Goal: Information Seeking & Learning: Learn about a topic

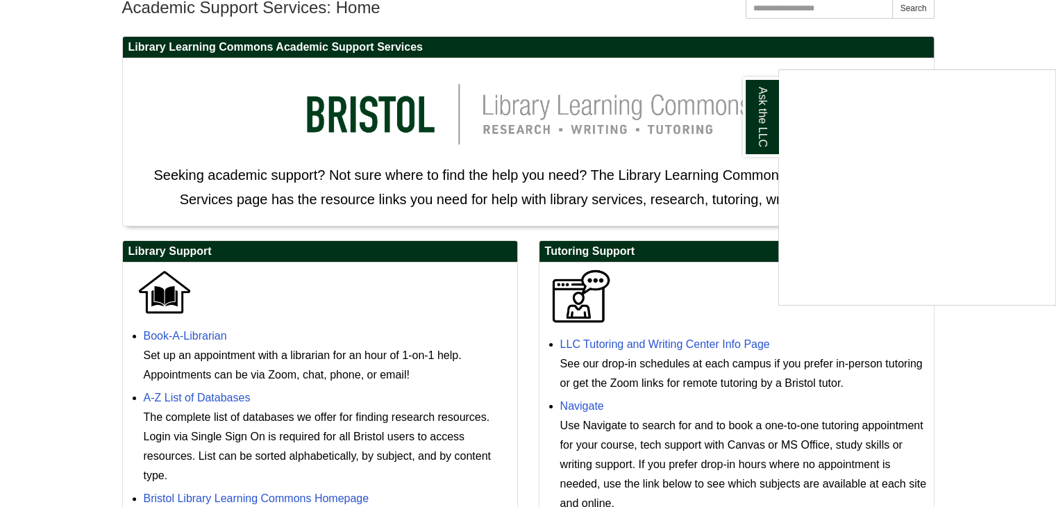
scroll to position [188, 0]
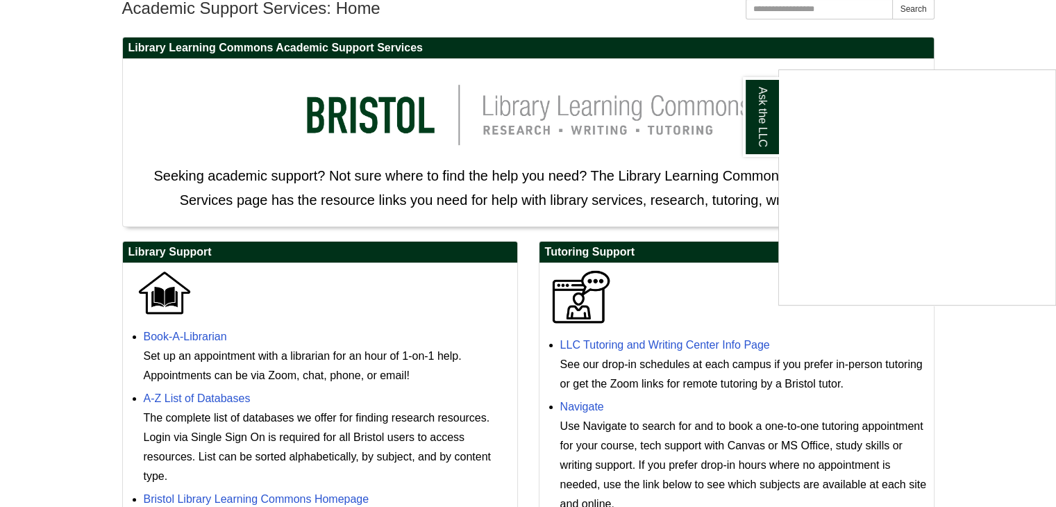
click at [663, 342] on div "Ask the LLC" at bounding box center [528, 253] width 1056 height 507
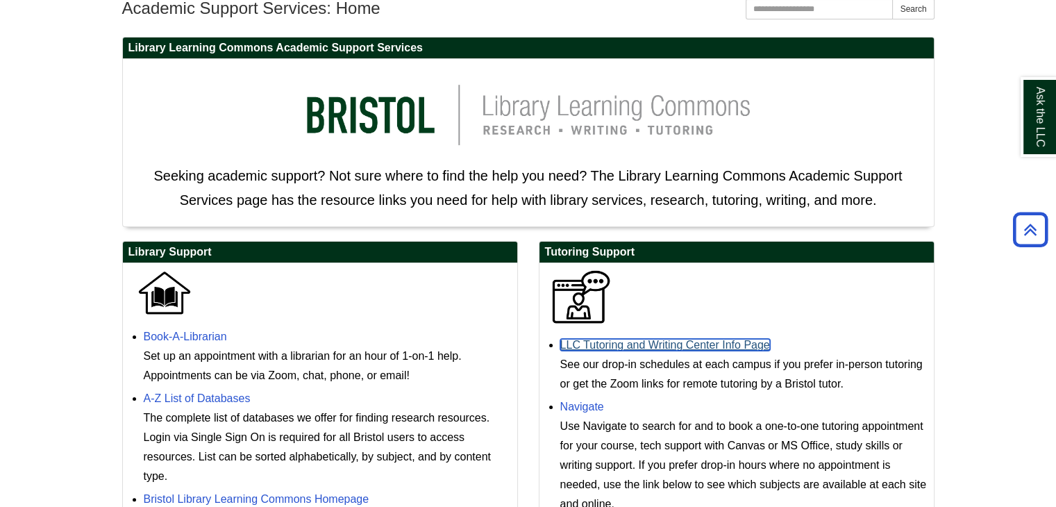
click at [663, 342] on link "LLC Tutoring and Writing Center Info Page" at bounding box center [665, 345] width 210 height 12
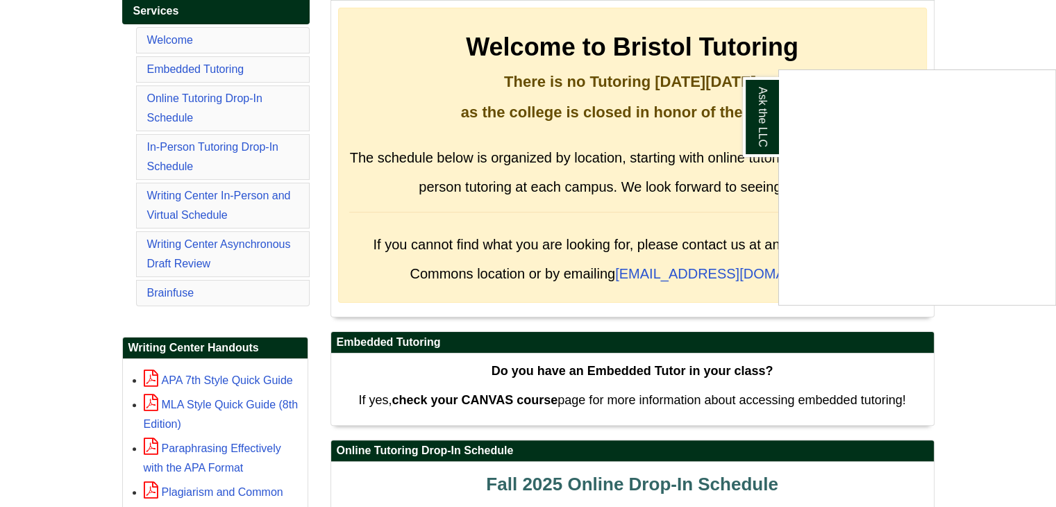
scroll to position [280, 0]
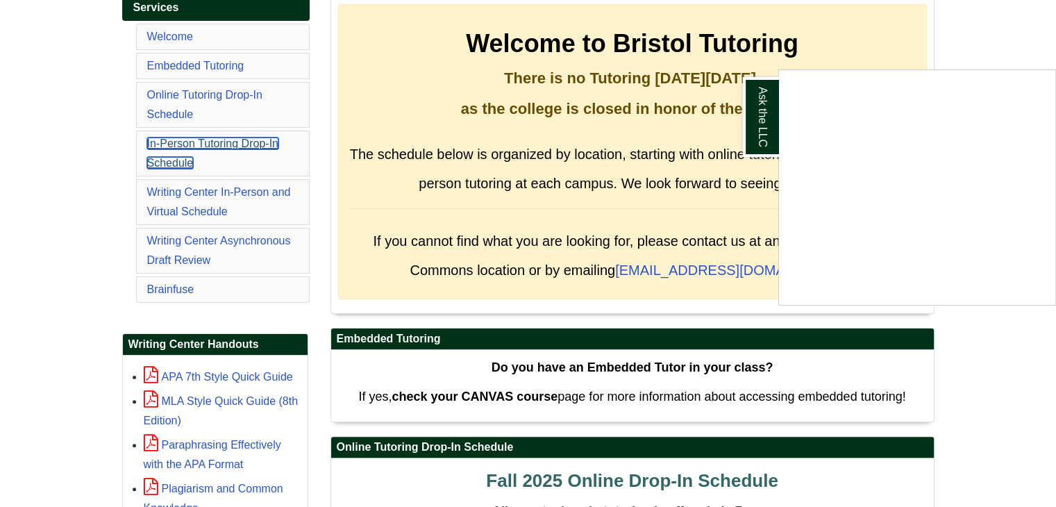
click at [186, 142] on link "In-Person Tutoring Drop-In Schedule" at bounding box center [212, 152] width 131 height 31
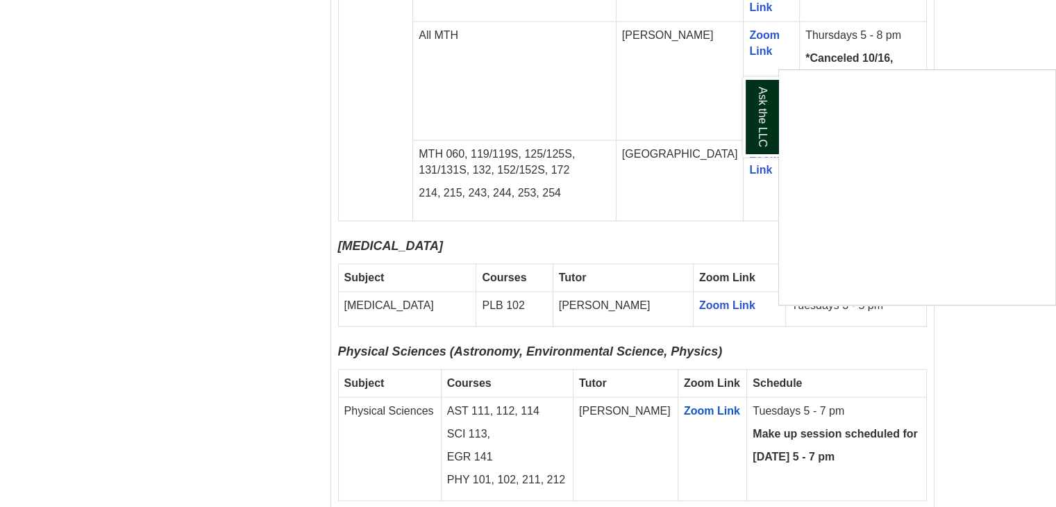
scroll to position [2708, 0]
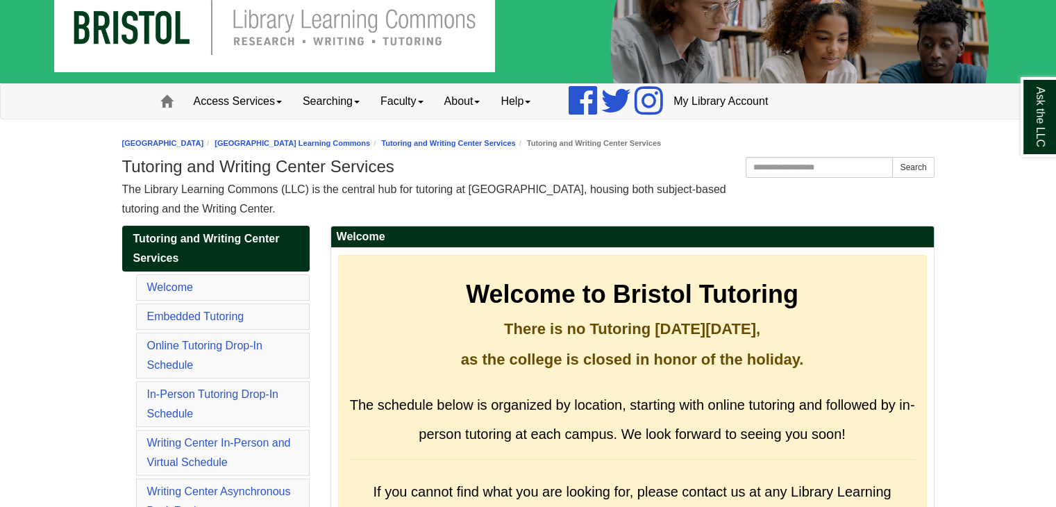
scroll to position [28, 0]
